Goal: Find specific page/section: Find specific page/section

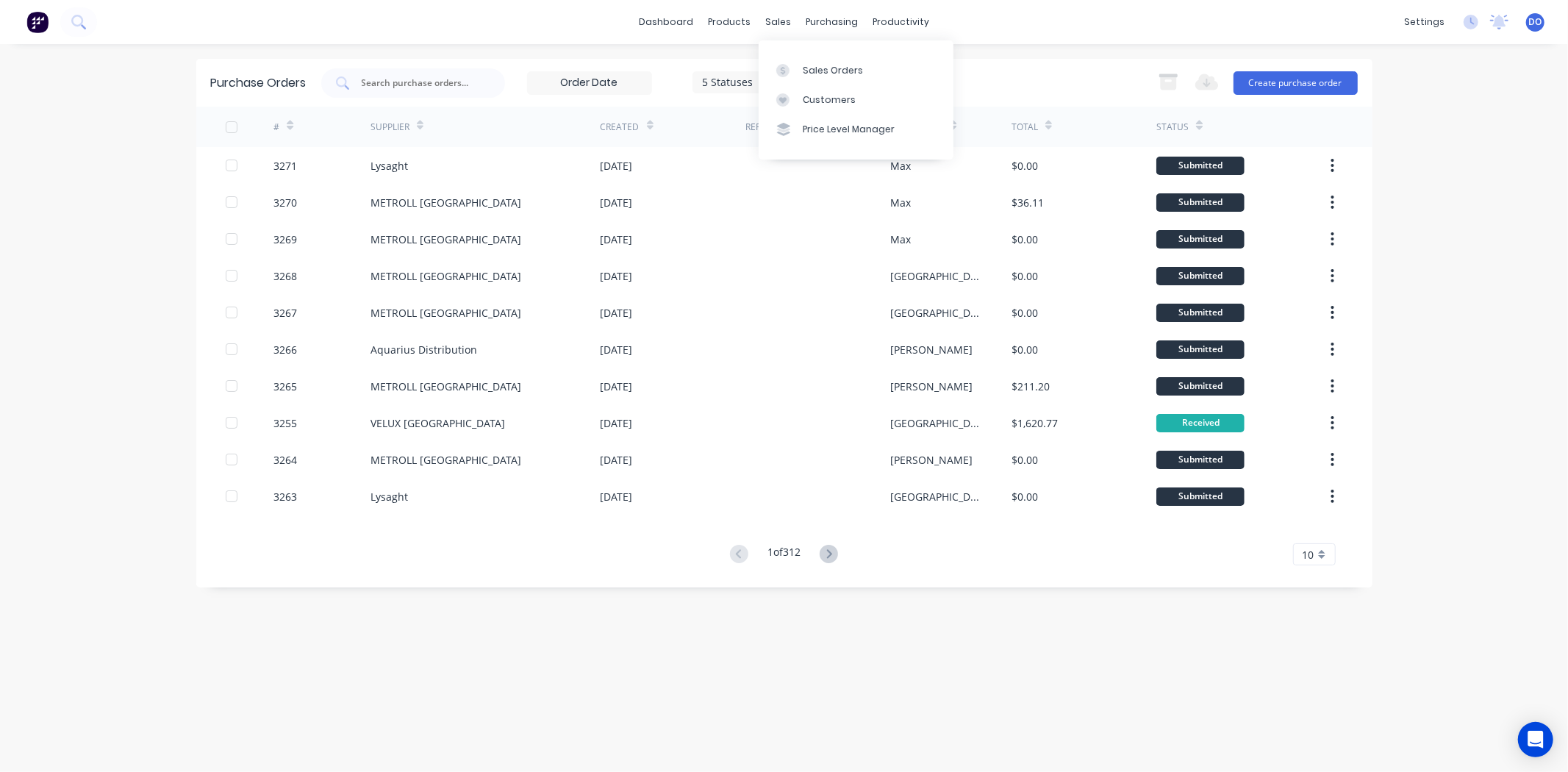
click at [825, 53] on div "Sales Orders Customers Price Level Manager" at bounding box center [856, 100] width 195 height 118
click at [822, 64] on div "Sales Orders" at bounding box center [833, 70] width 60 height 13
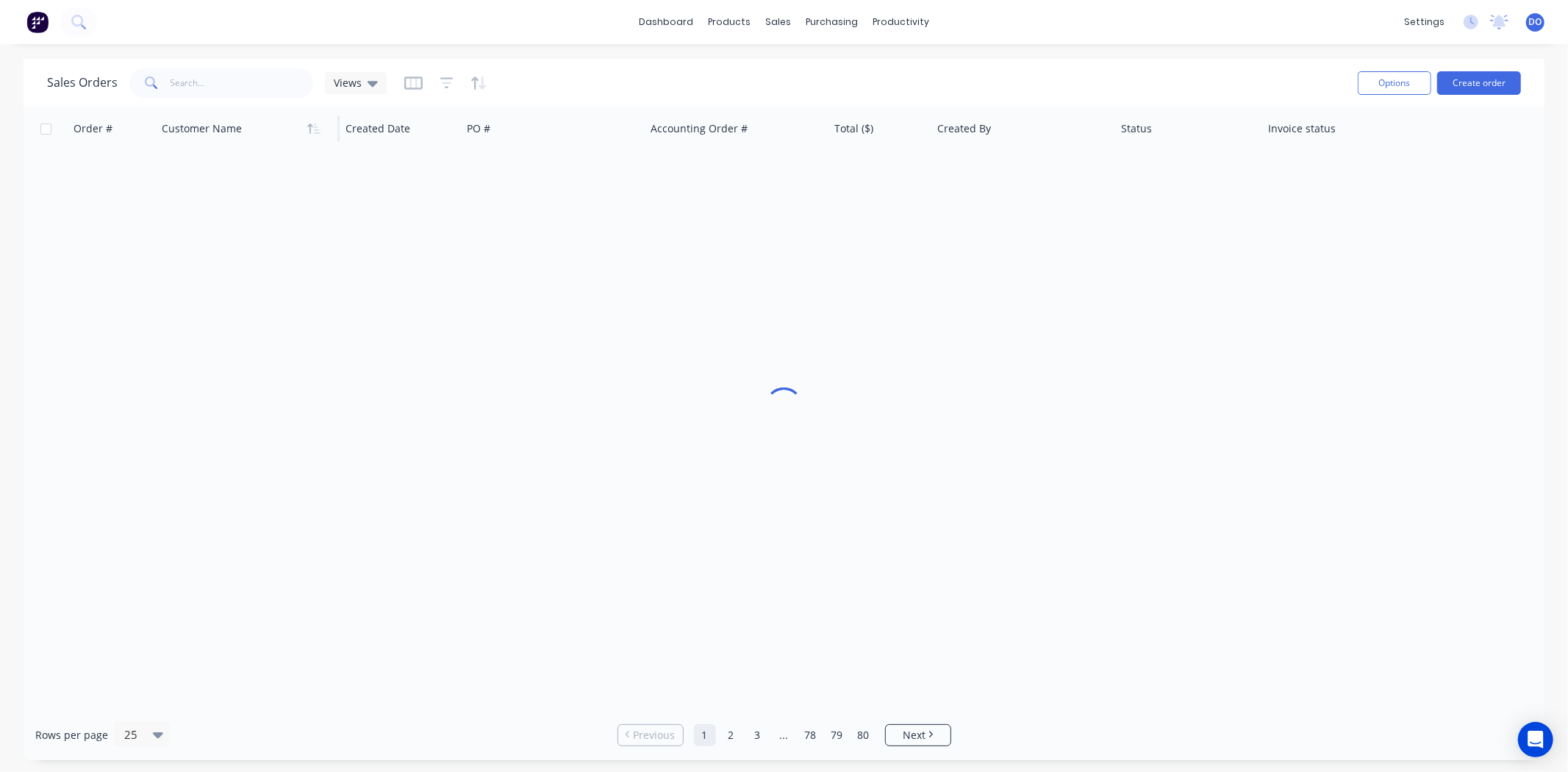
drag, startPoint x: 165, startPoint y: 70, endPoint x: 316, endPoint y: 142, distance: 167.3
click at [165, 69] on span at bounding box center [150, 83] width 41 height 29
click at [262, 94] on input "text" at bounding box center [242, 83] width 144 height 29
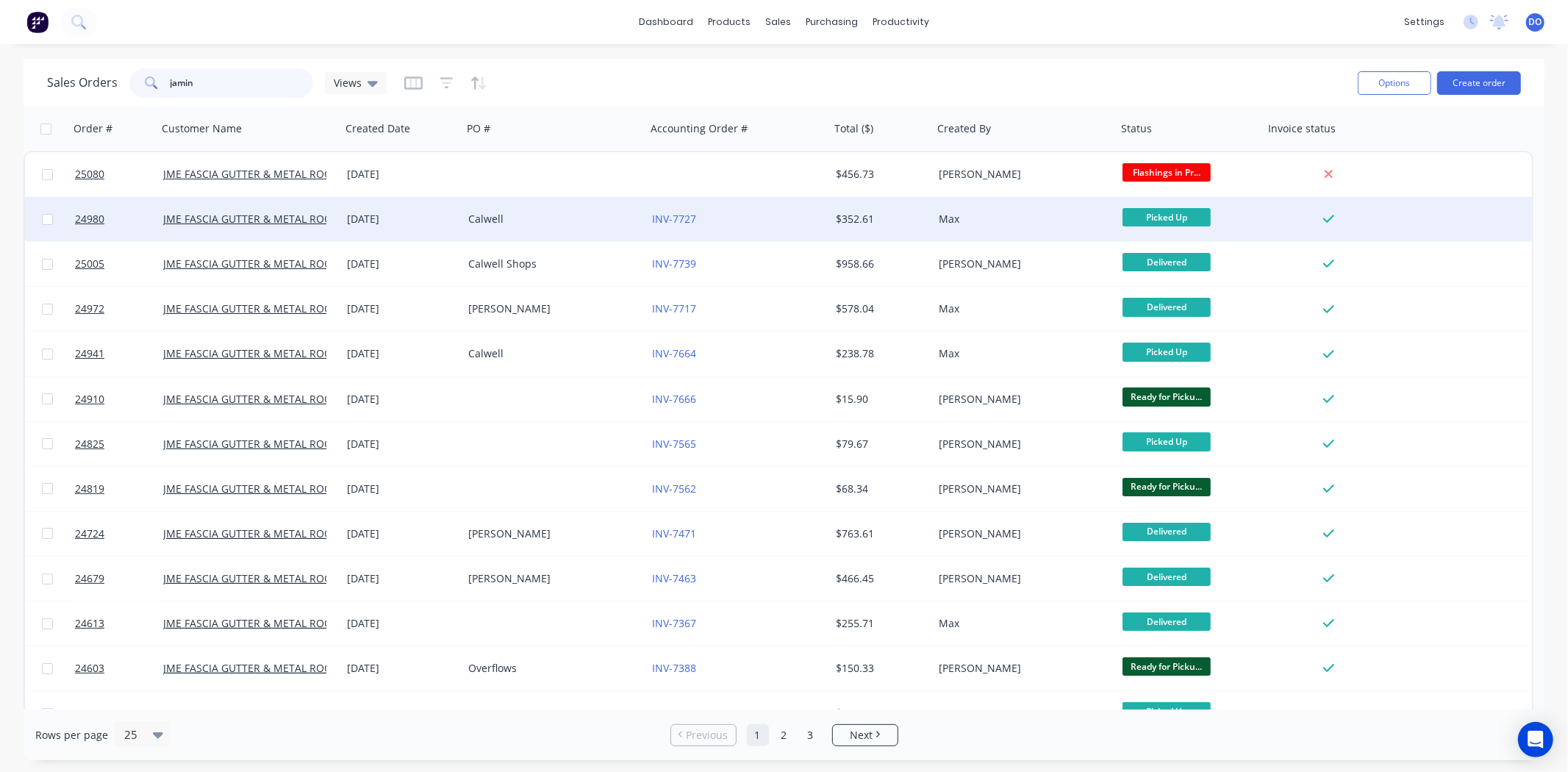
type input "jamin"
click at [566, 201] on div "Calwell" at bounding box center [554, 219] width 184 height 44
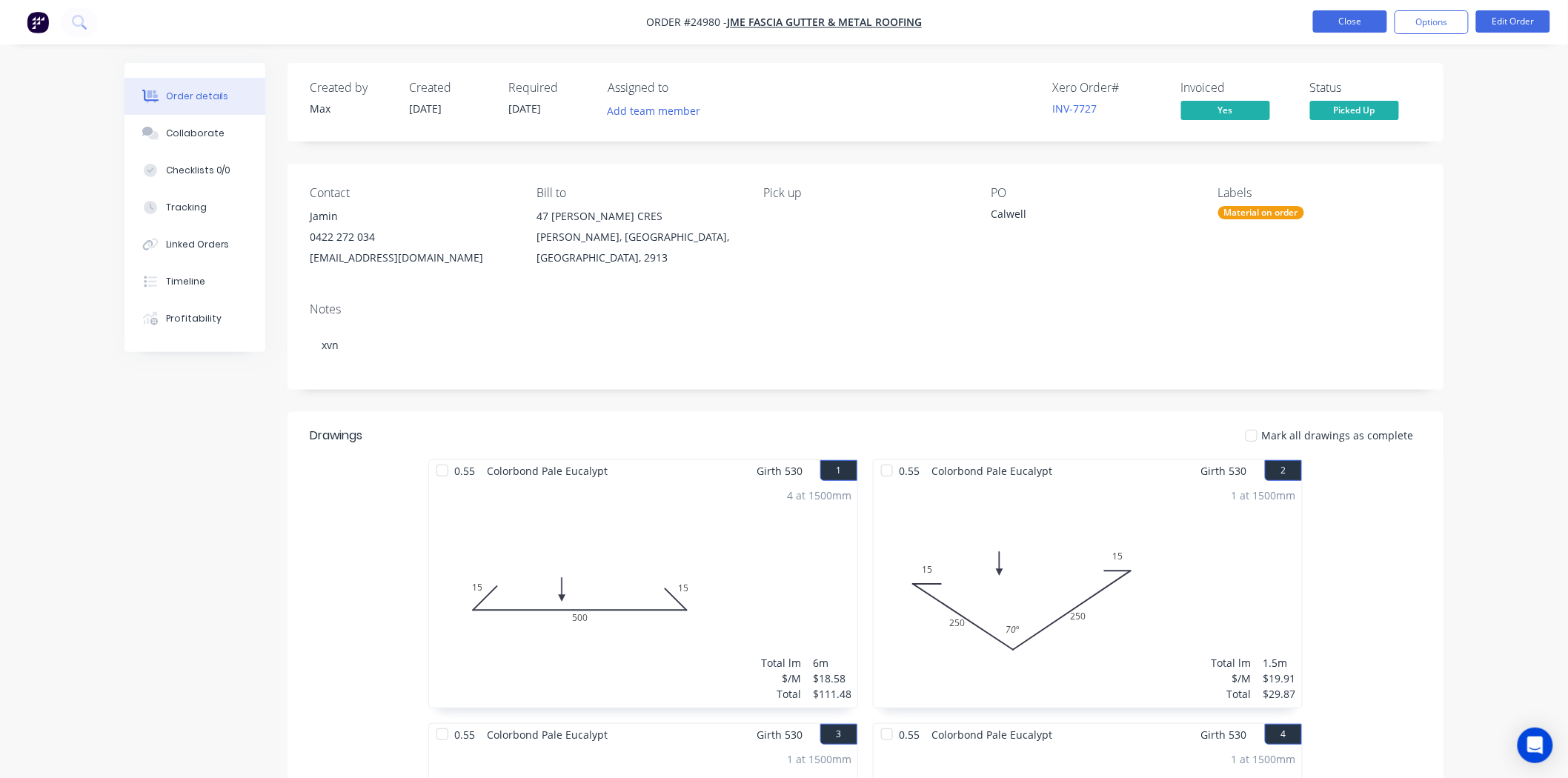
click at [1319, 24] on button "Close" at bounding box center [1350, 21] width 74 height 22
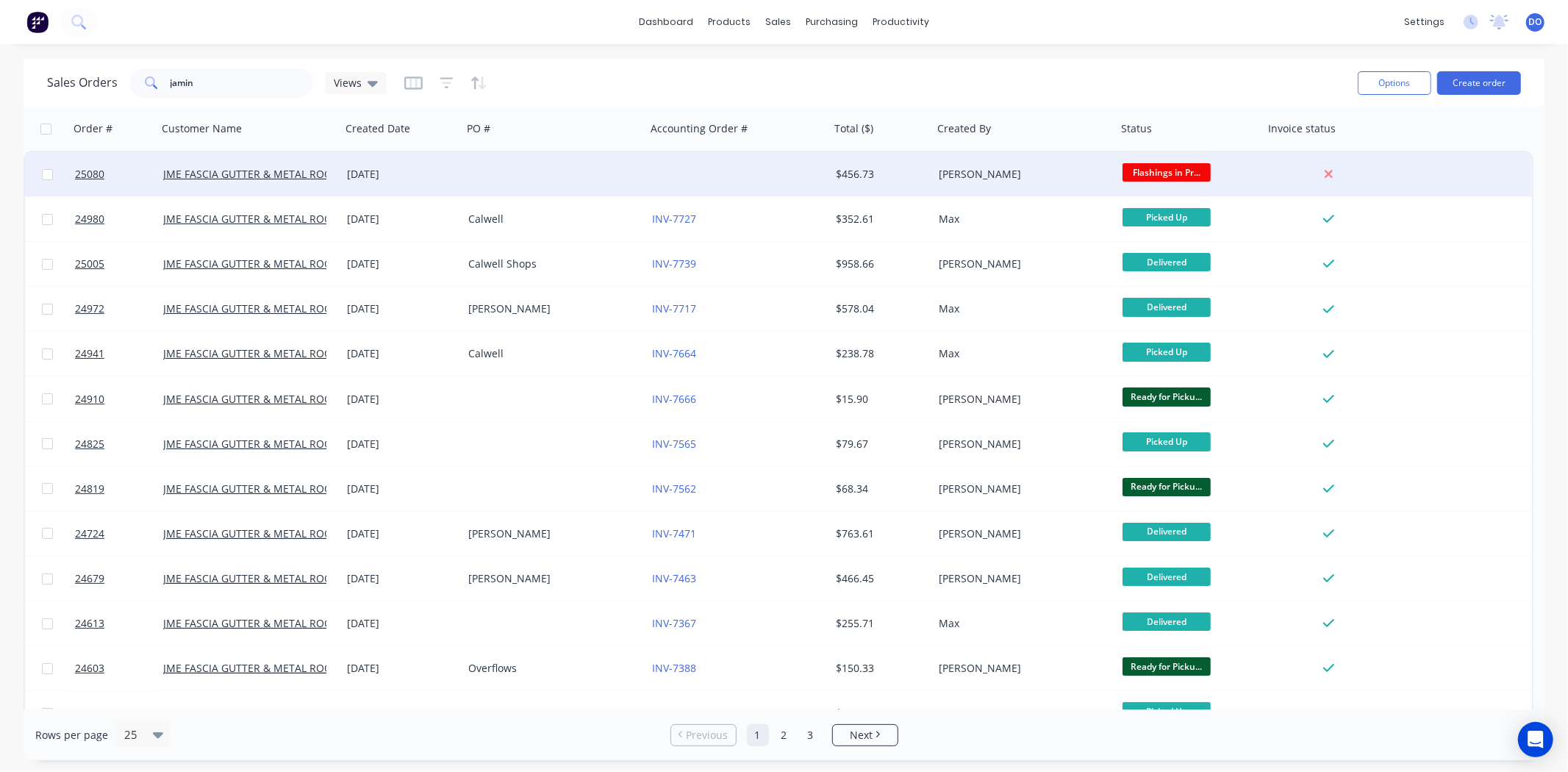
click at [608, 175] on div at bounding box center [554, 174] width 184 height 44
